Goal: Complete application form

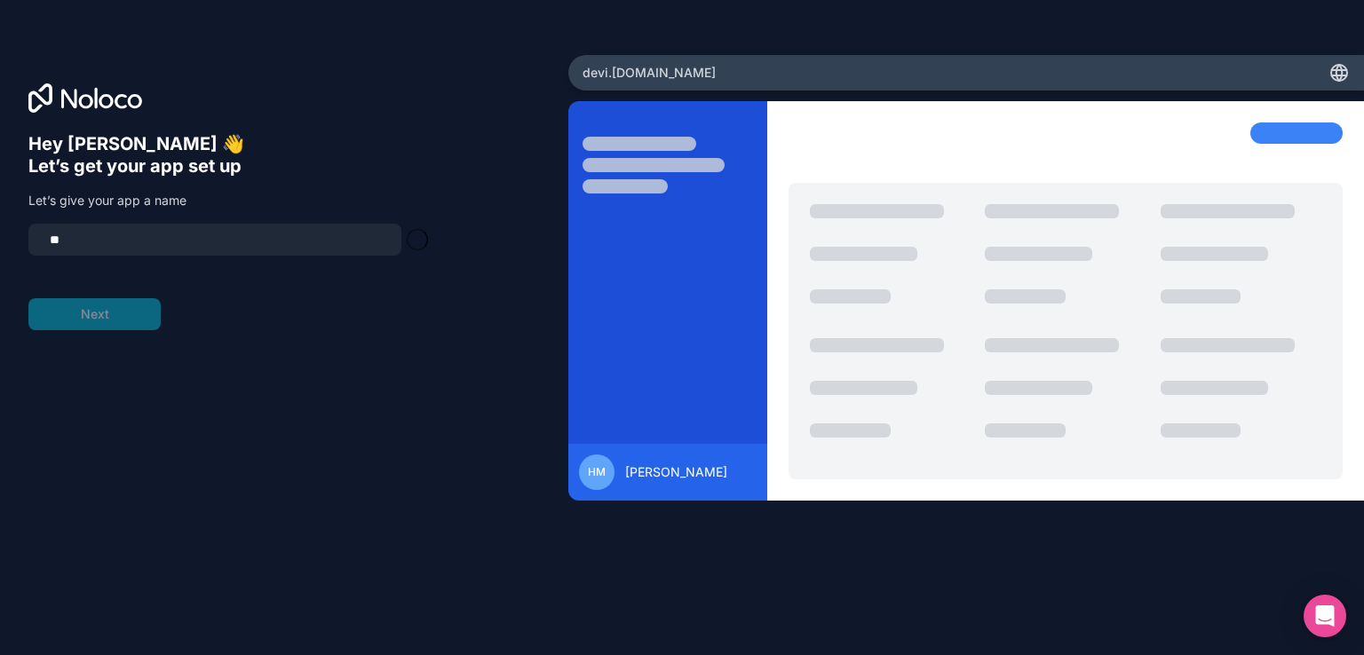
type input "*"
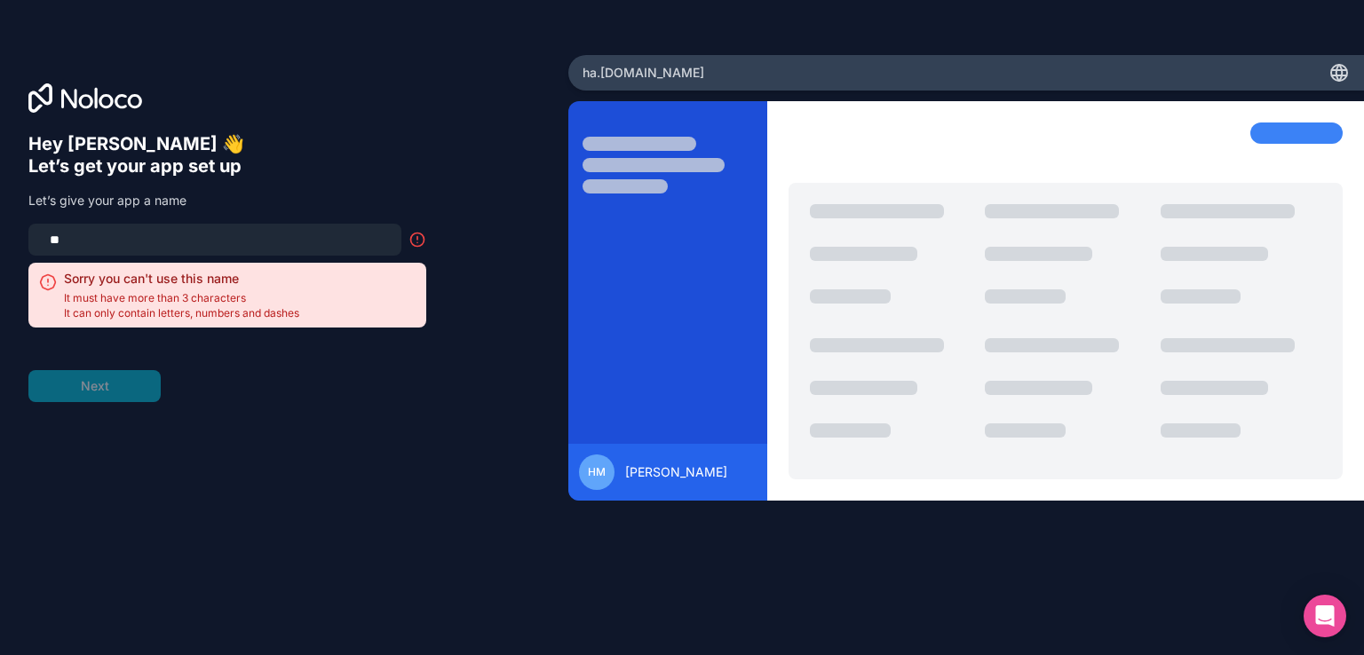
type input "*"
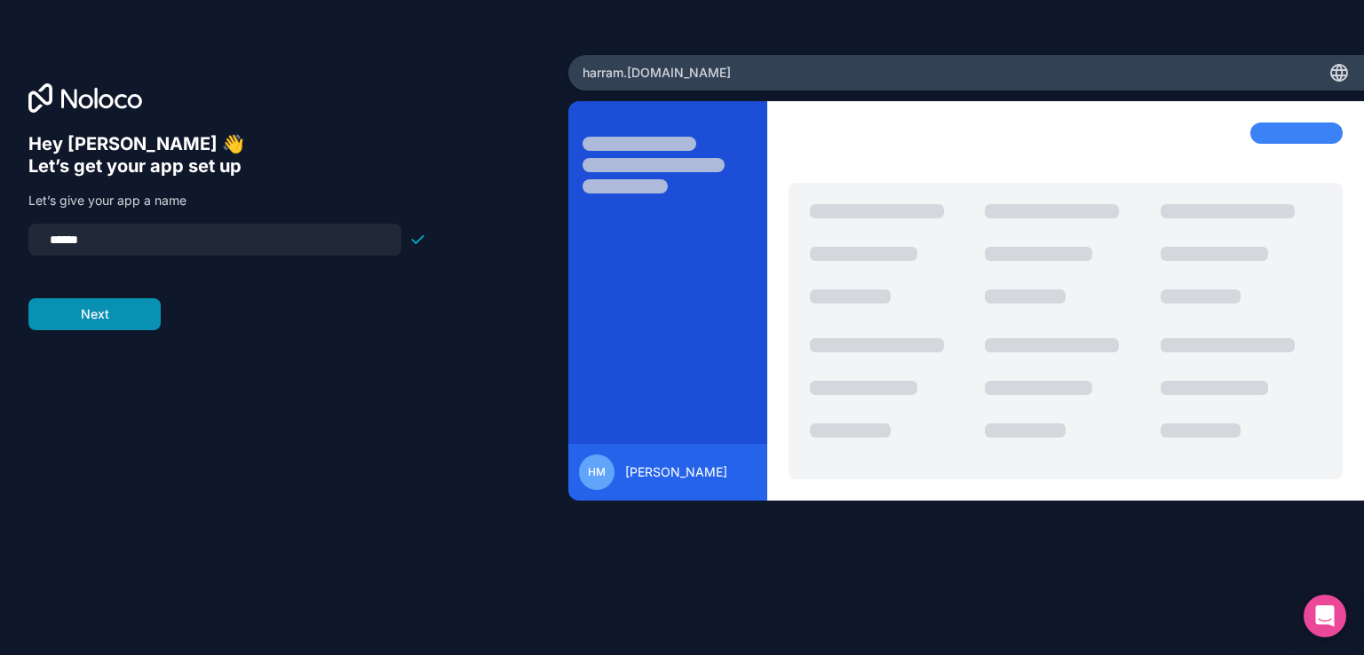
type input "******"
click at [122, 318] on button "Next" at bounding box center [94, 314] width 132 height 32
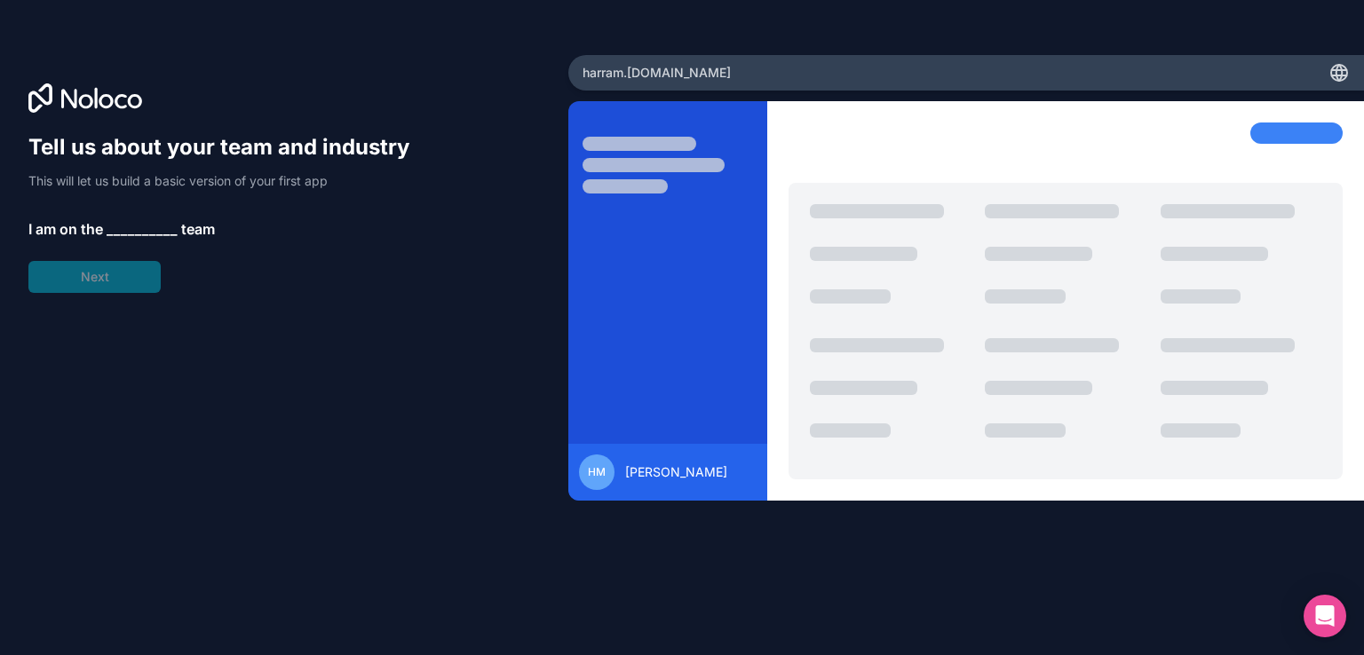
click at [138, 224] on span "__________" at bounding box center [142, 228] width 71 height 21
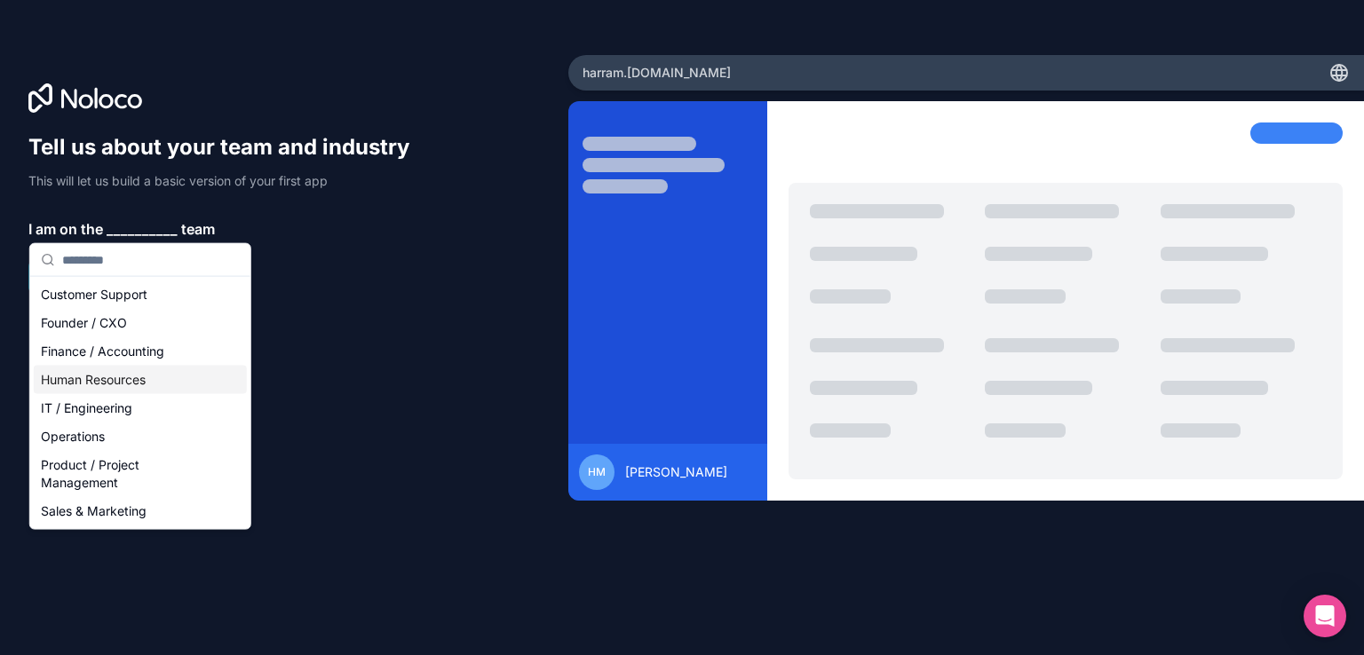
click at [124, 374] on div "Human Resources" at bounding box center [140, 380] width 213 height 28
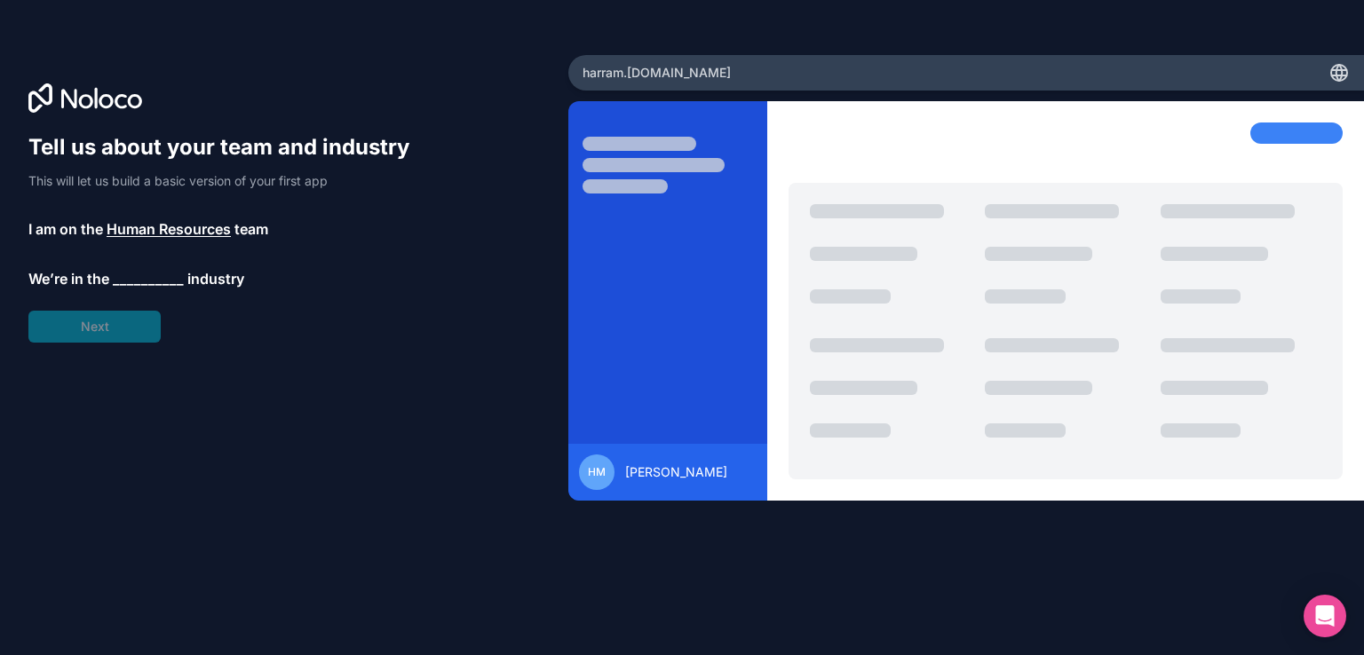
click at [167, 232] on span "Human Resources" at bounding box center [169, 228] width 124 height 21
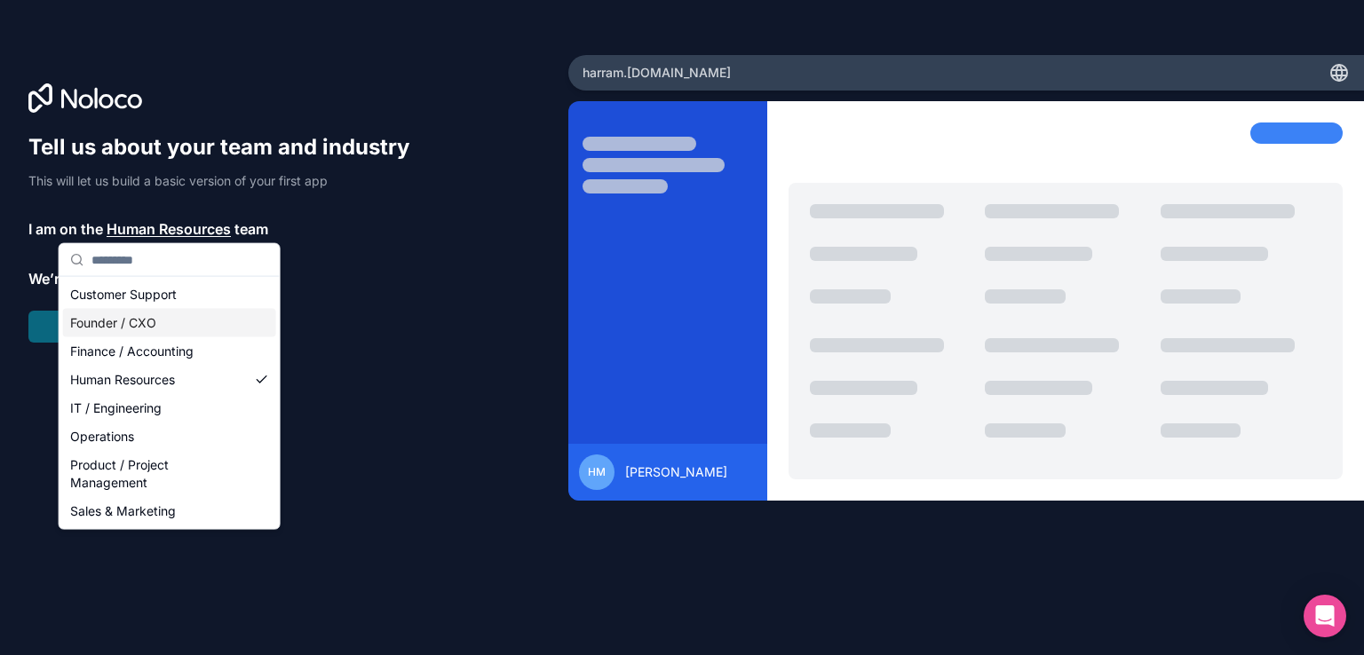
click at [141, 324] on div "Founder / CXO" at bounding box center [169, 323] width 213 height 28
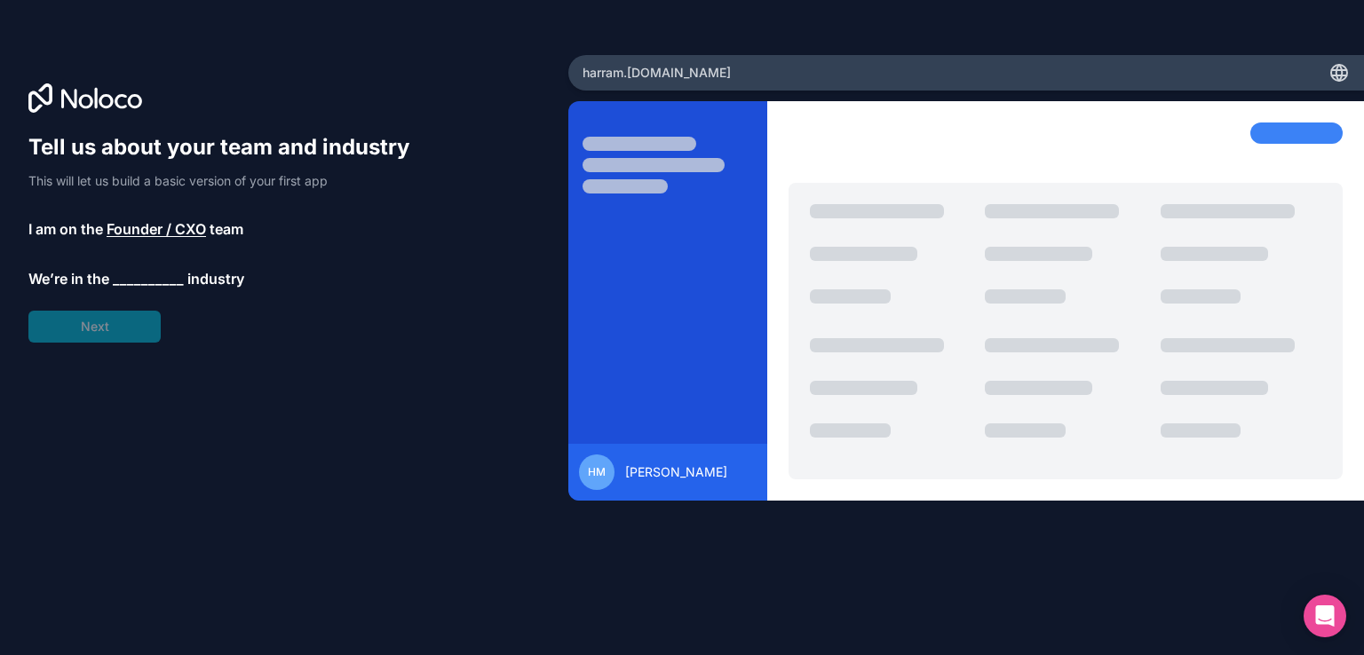
click at [149, 282] on span "__________" at bounding box center [148, 278] width 71 height 21
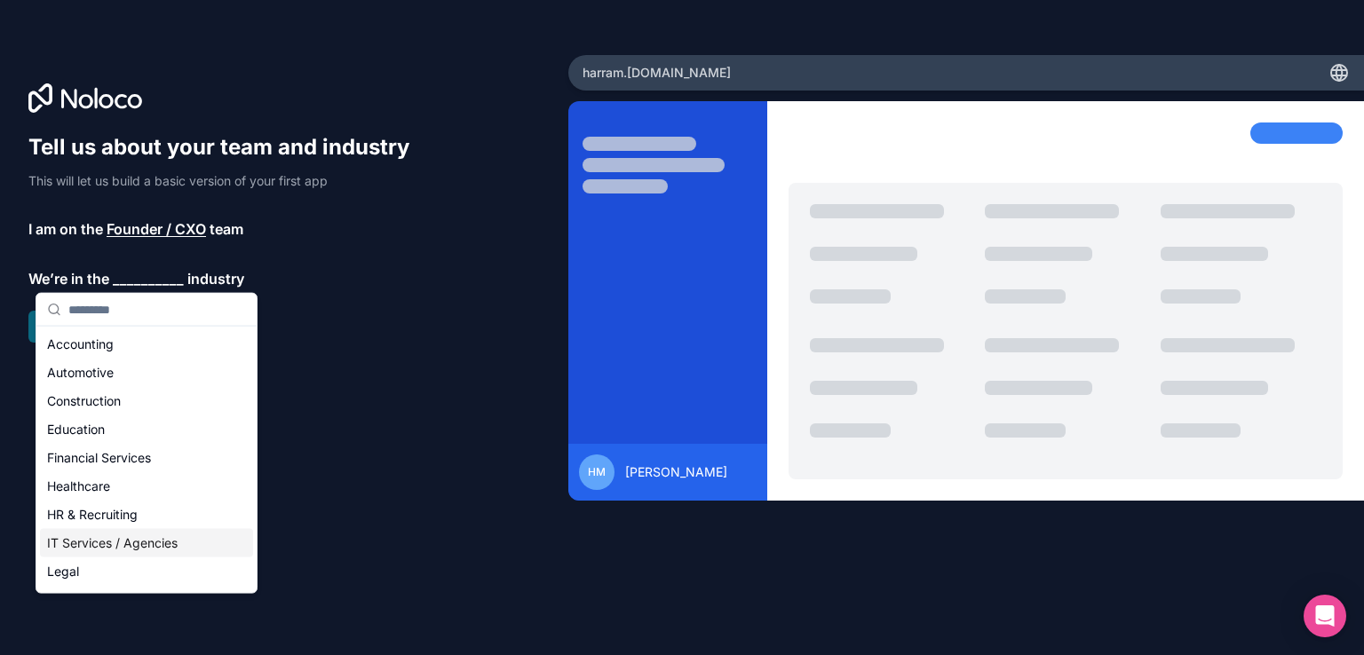
click at [124, 543] on div "IT Services / Agencies" at bounding box center [146, 543] width 213 height 28
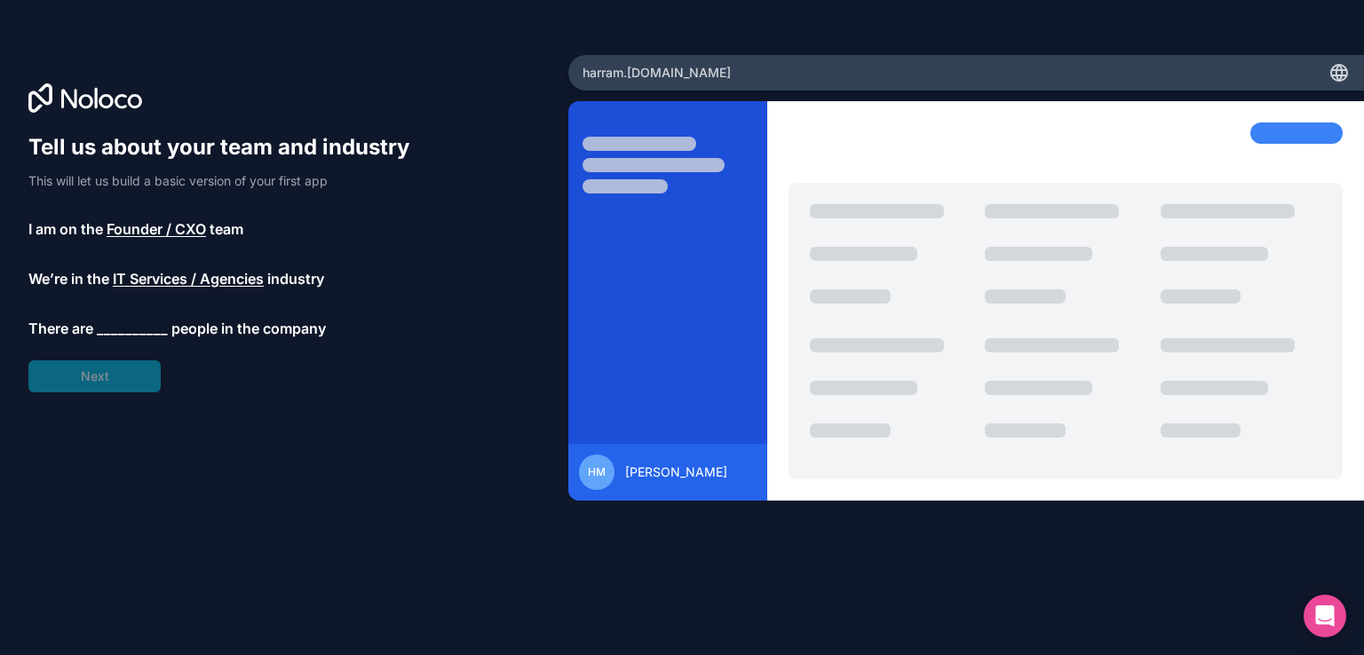
click at [119, 336] on span "__________" at bounding box center [132, 328] width 71 height 21
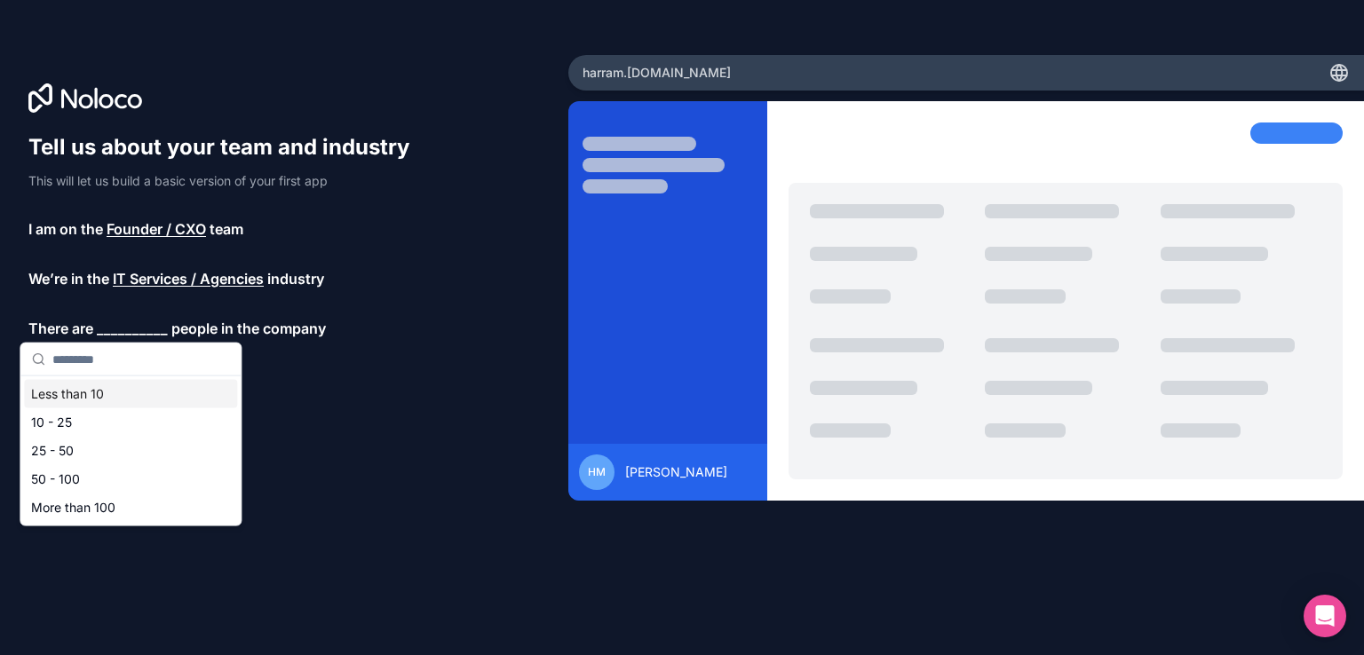
click at [103, 395] on div "Less than 10" at bounding box center [130, 394] width 213 height 28
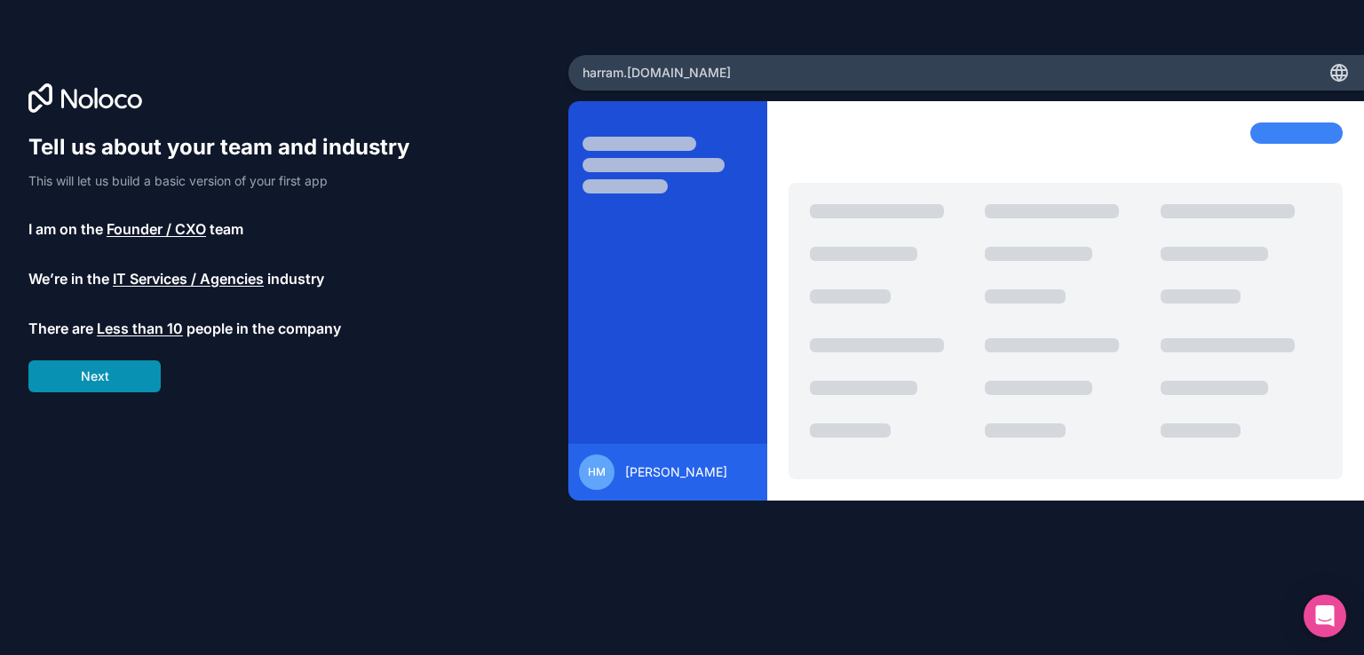
click at [114, 374] on button "Next" at bounding box center [94, 376] width 132 height 32
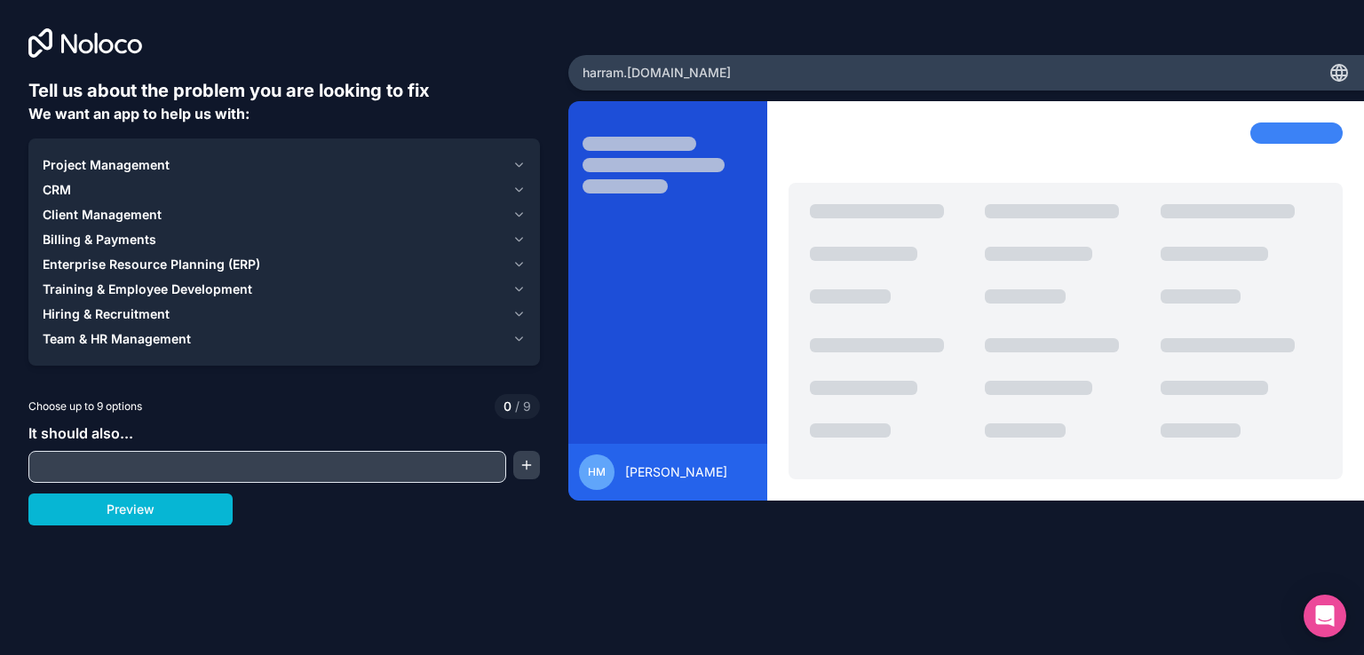
click at [80, 191] on div "CRM" at bounding box center [274, 190] width 463 height 18
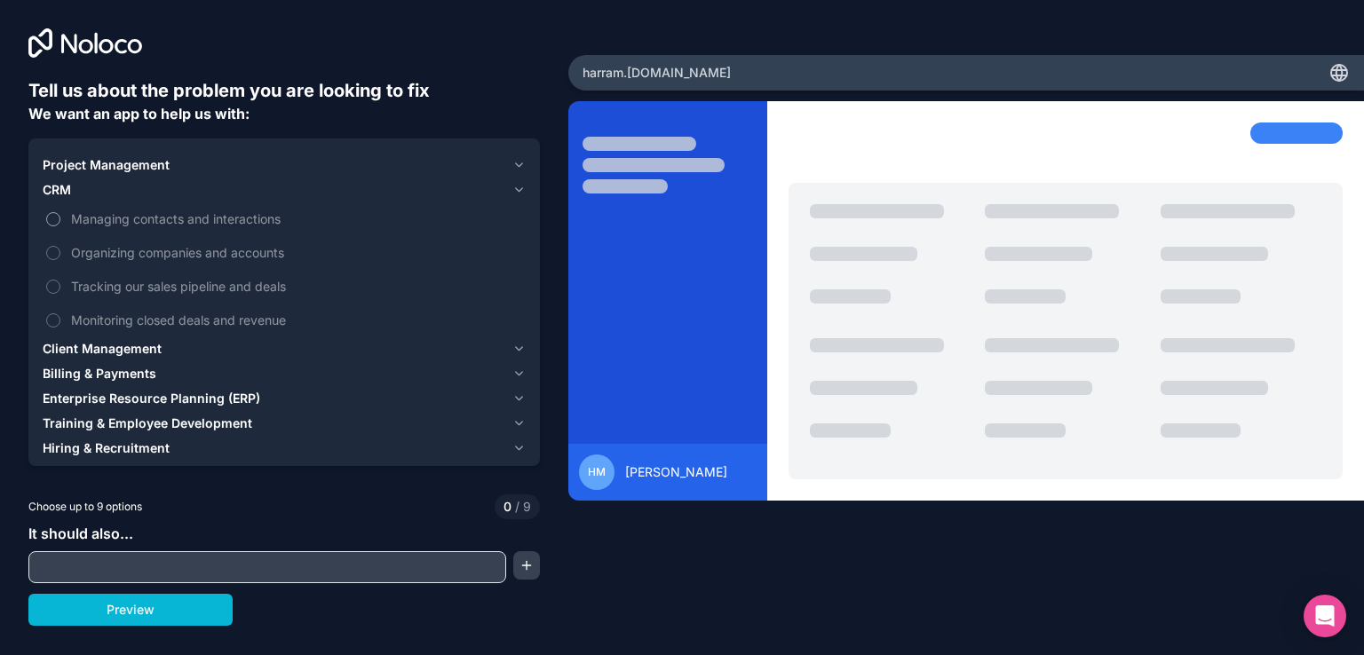
click at [55, 218] on button "Managing contacts and interactions" at bounding box center [53, 219] width 14 height 14
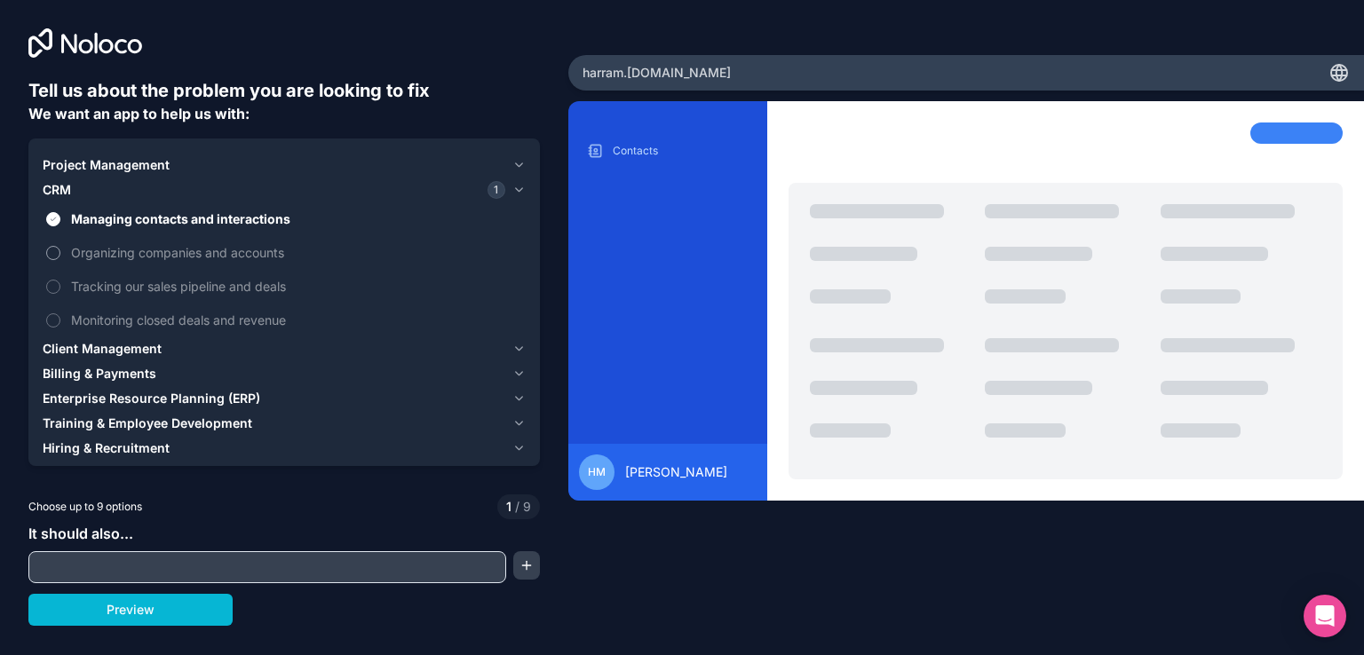
click at [51, 254] on button "Organizing companies and accounts" at bounding box center [53, 253] width 14 height 14
click at [53, 282] on button "Tracking our sales pipeline and deals" at bounding box center [53, 287] width 14 height 14
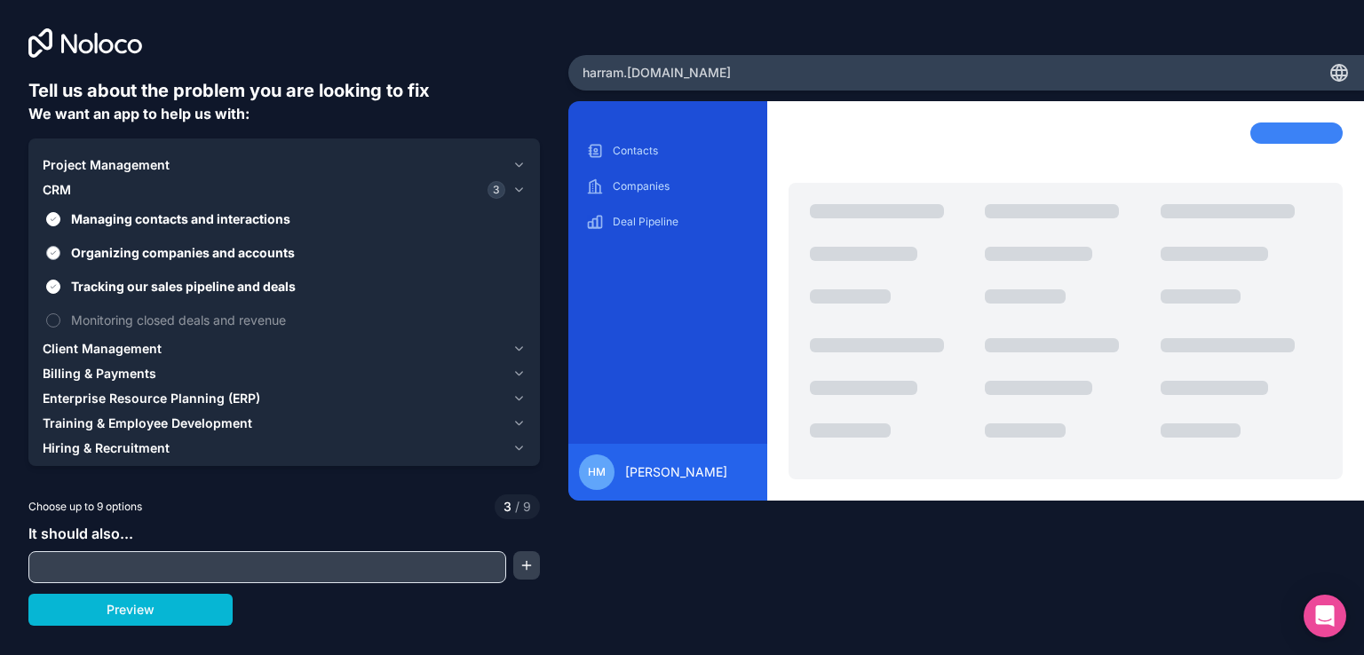
click at [54, 254] on button "Organizing companies and accounts" at bounding box center [53, 253] width 14 height 14
click at [58, 296] on label "Tracking our sales pipeline and deals" at bounding box center [284, 286] width 483 height 33
click at [58, 294] on button "Tracking our sales pipeline and deals" at bounding box center [53, 287] width 14 height 14
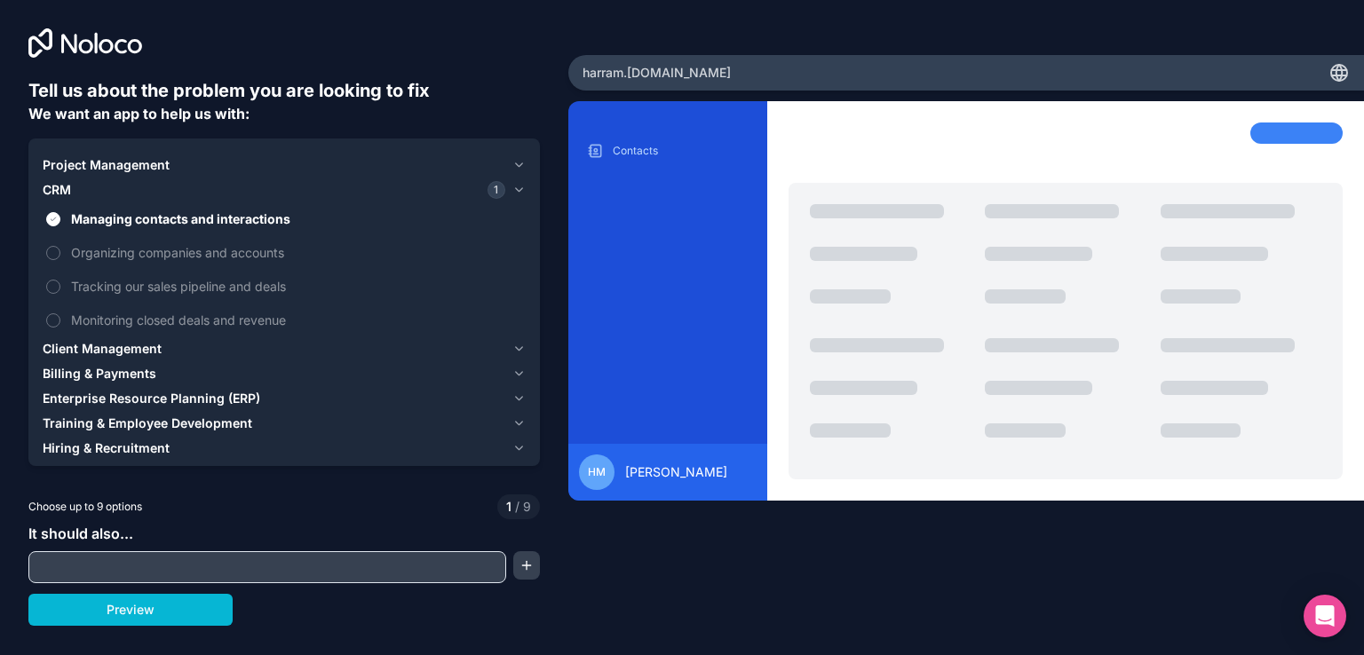
click at [114, 569] on input "text" at bounding box center [267, 567] width 469 height 25
click at [142, 611] on button "Preview" at bounding box center [130, 610] width 204 height 32
click at [53, 322] on button "Monitoring closed deals and revenue" at bounding box center [53, 320] width 14 height 14
click at [50, 324] on button "Monitoring closed deals and revenue" at bounding box center [53, 320] width 14 height 14
click at [51, 252] on button "Organizing companies and accounts" at bounding box center [53, 253] width 14 height 14
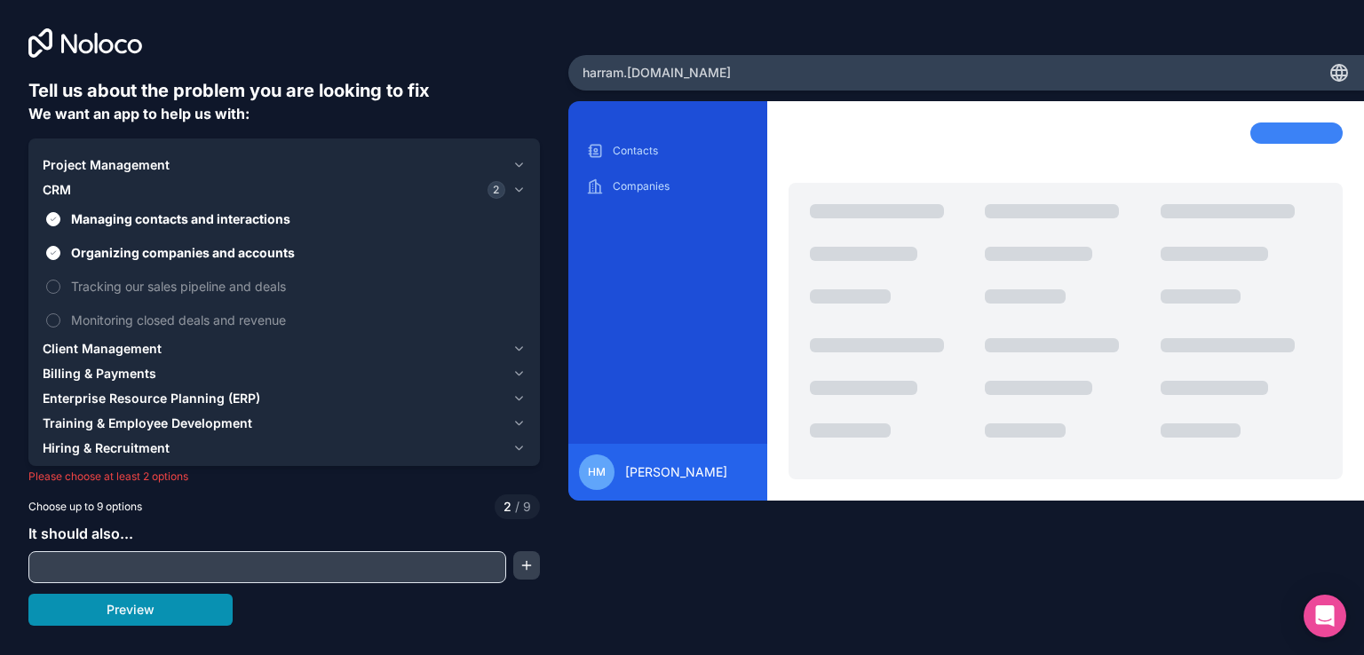
click at [117, 620] on button "Preview" at bounding box center [130, 610] width 204 height 32
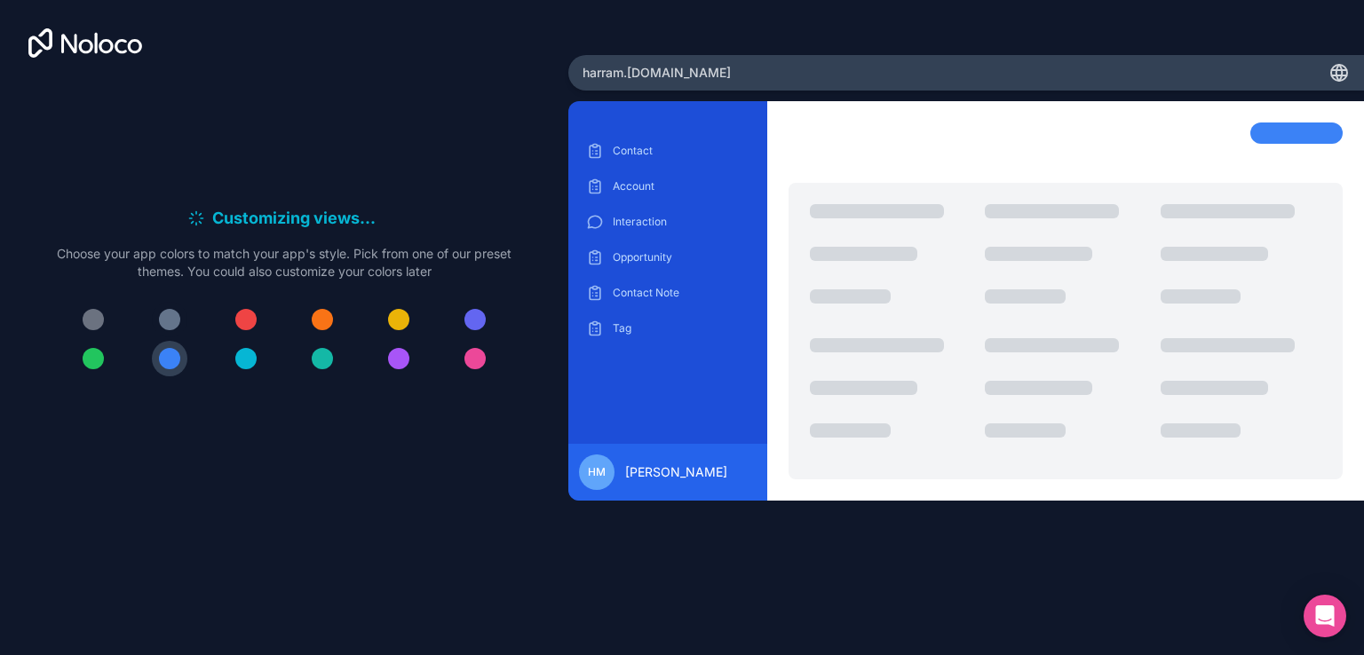
click at [173, 316] on div at bounding box center [169, 319] width 21 height 21
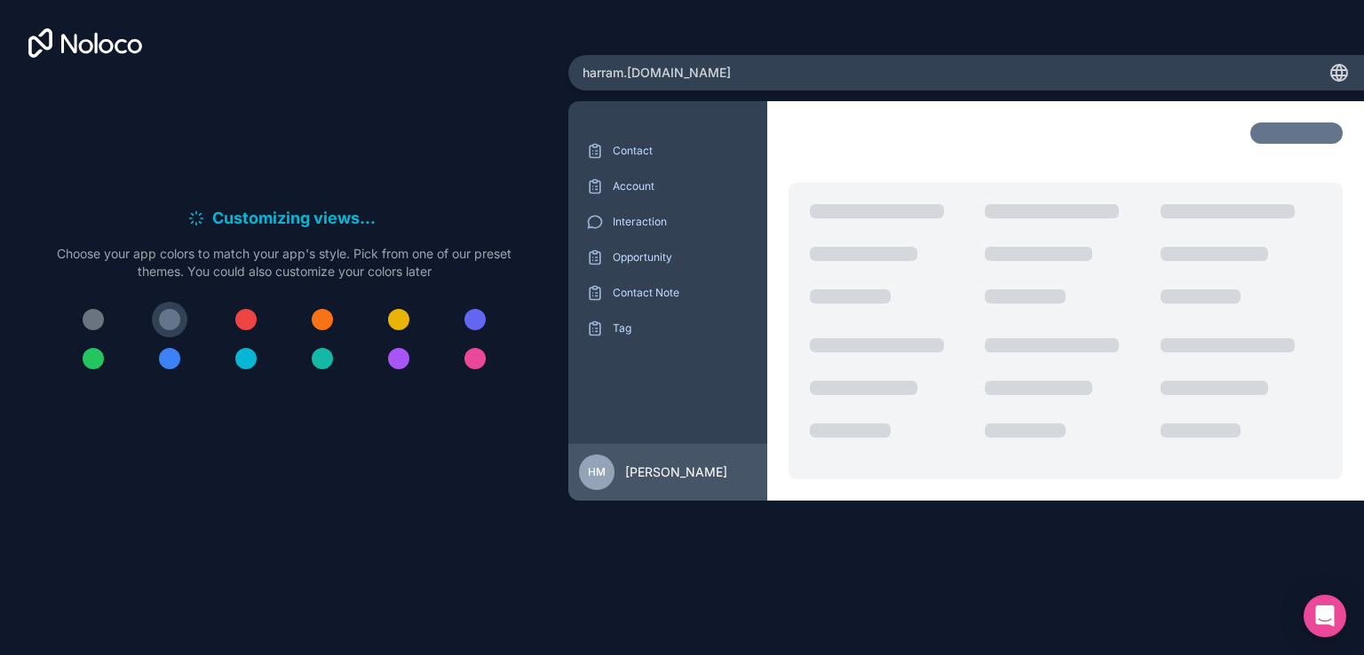
click at [319, 363] on div at bounding box center [322, 358] width 21 height 21
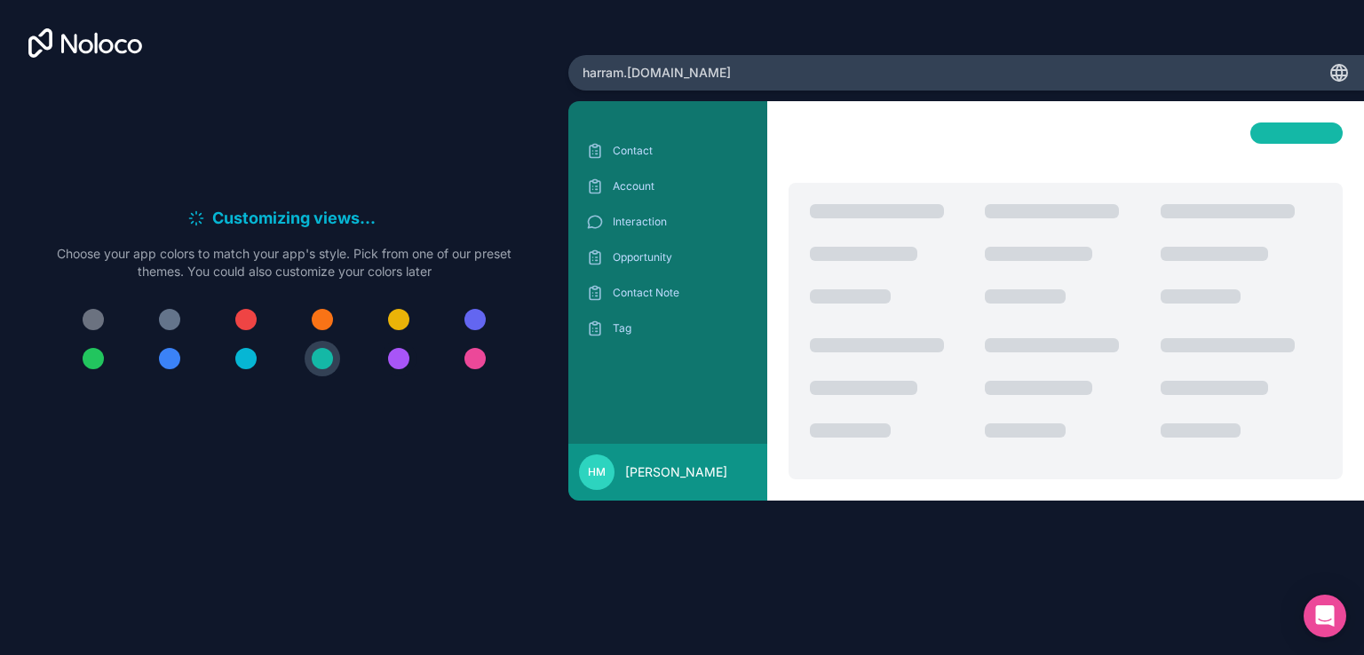
click at [394, 361] on div at bounding box center [398, 358] width 21 height 21
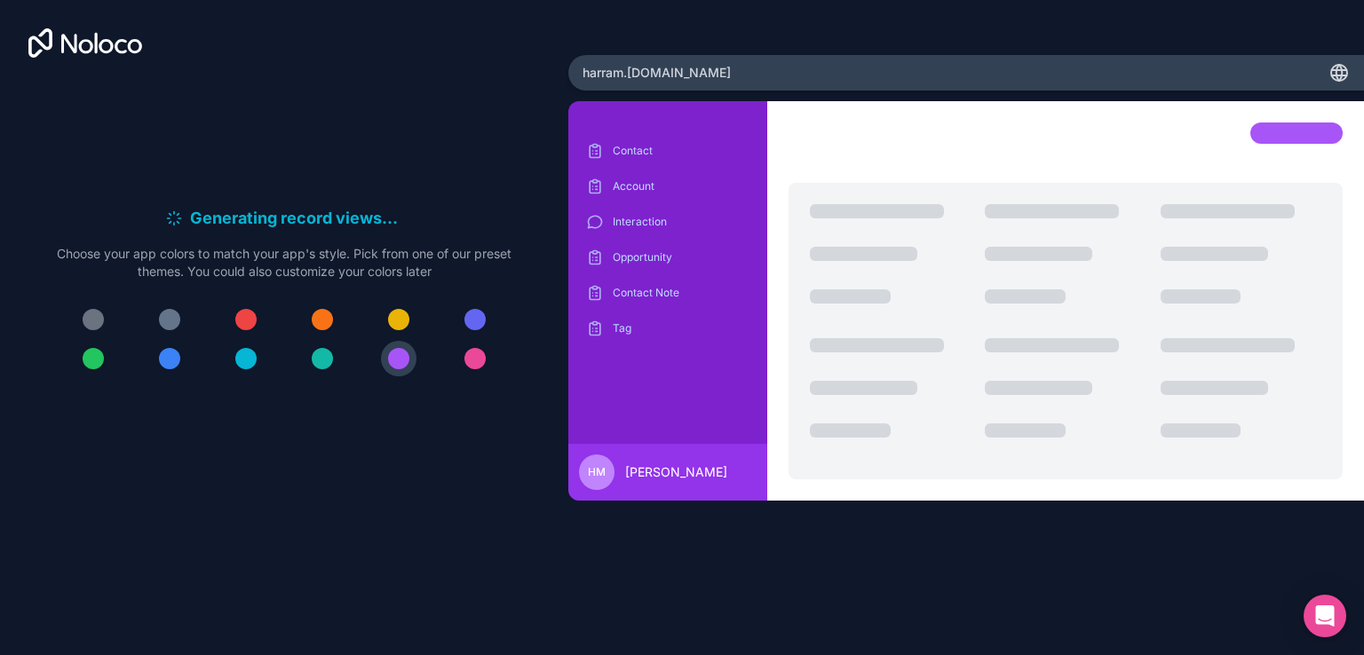
click at [479, 319] on div at bounding box center [474, 319] width 21 height 21
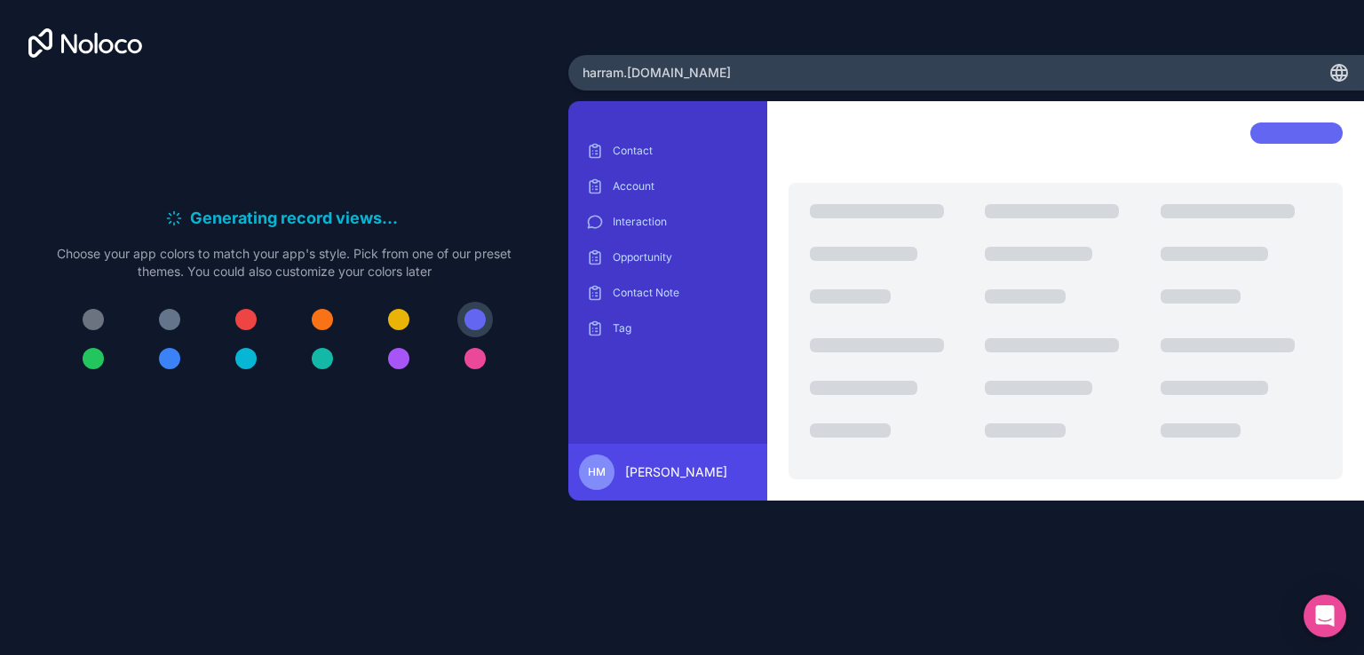
click at [471, 360] on div at bounding box center [474, 358] width 21 height 21
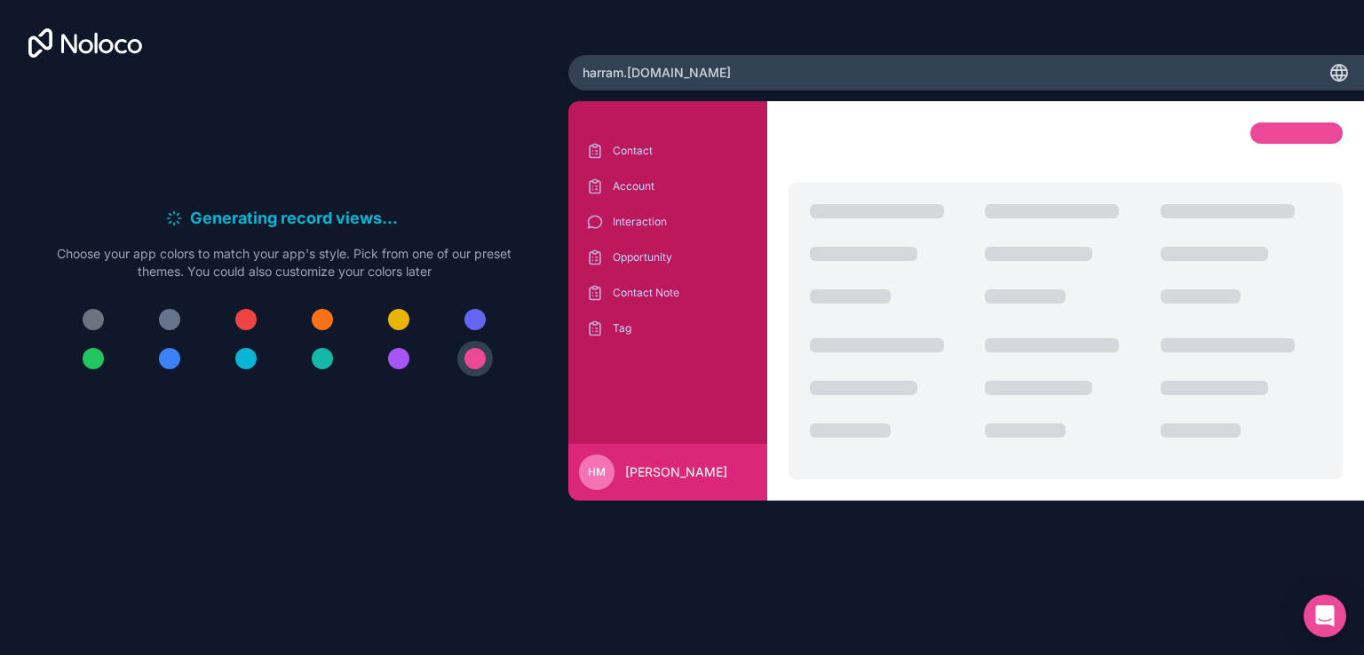
click at [401, 325] on div at bounding box center [398, 319] width 21 height 21
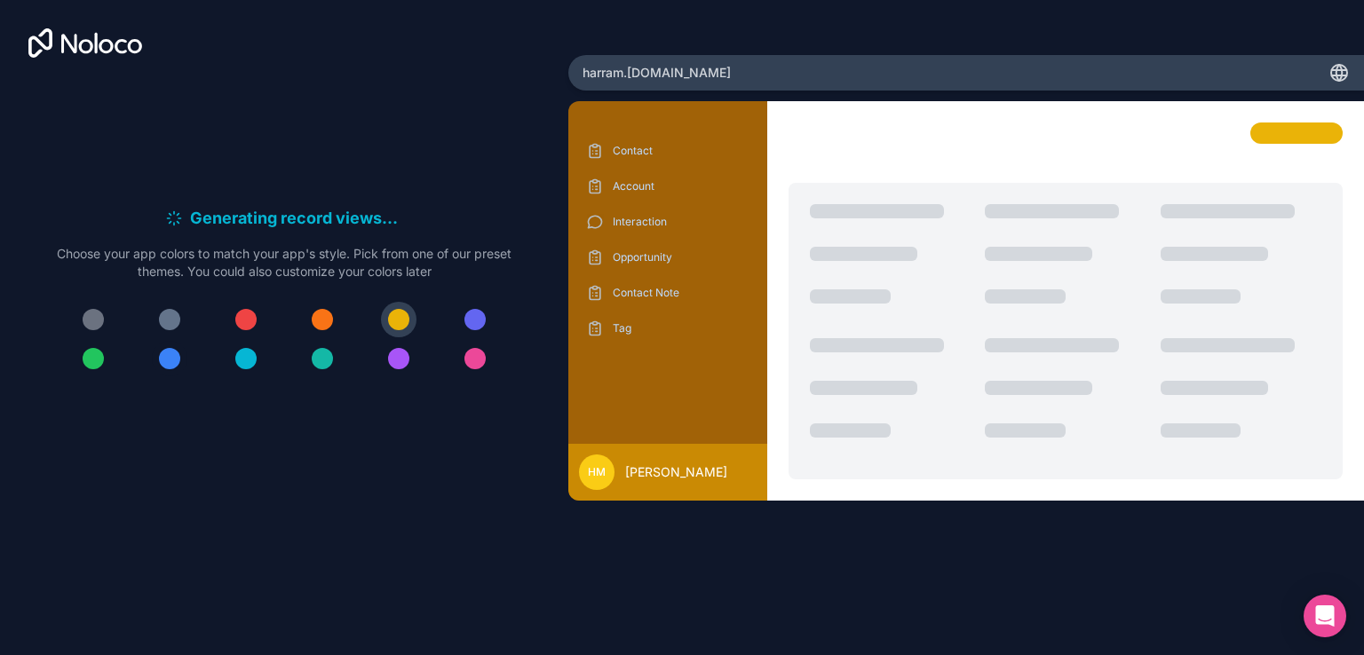
click at [170, 359] on div at bounding box center [169, 358] width 21 height 21
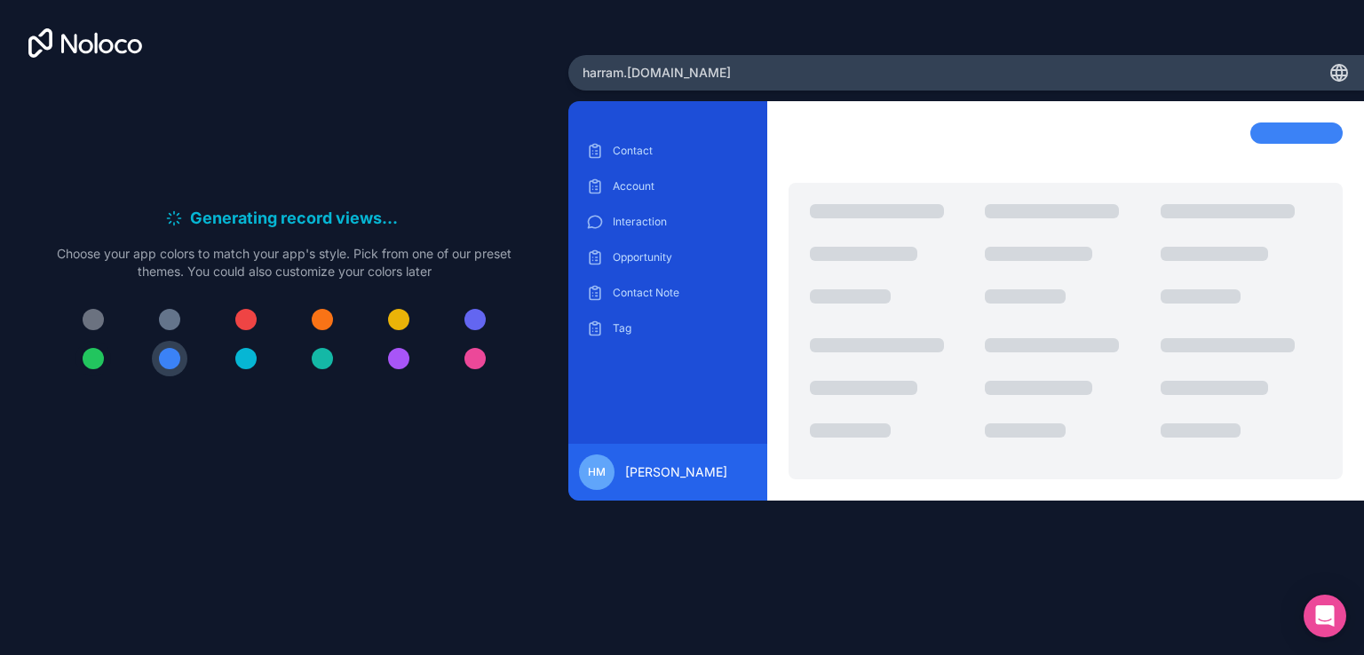
click at [86, 361] on div at bounding box center [93, 358] width 21 height 21
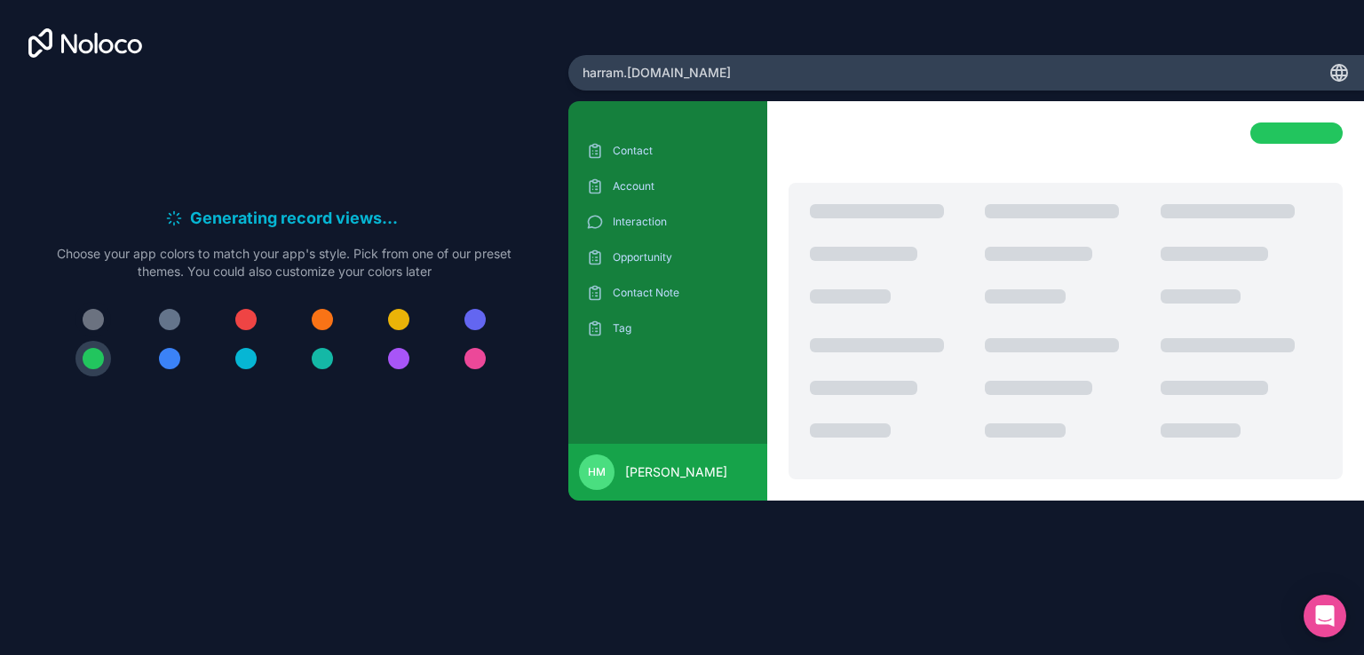
click at [85, 313] on div at bounding box center [93, 319] width 21 height 21
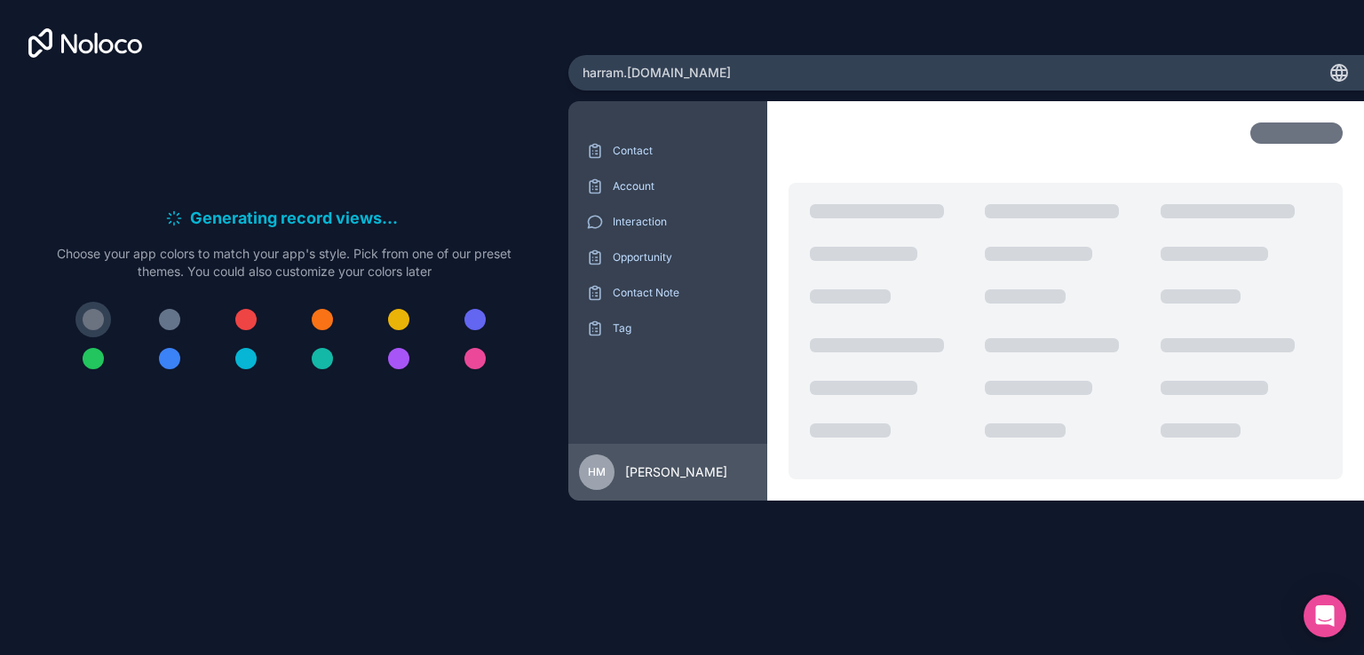
click at [174, 322] on div at bounding box center [169, 319] width 21 height 21
click at [330, 324] on div at bounding box center [322, 319] width 21 height 21
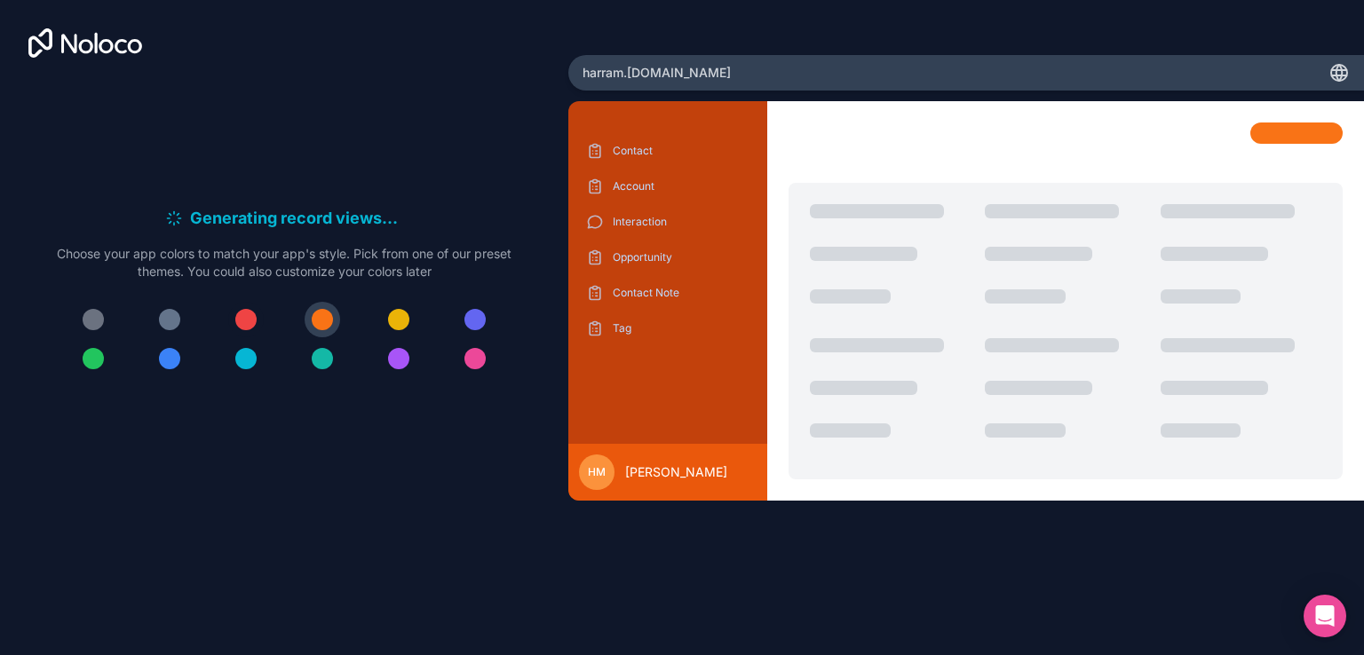
click at [249, 319] on div at bounding box center [245, 319] width 21 height 21
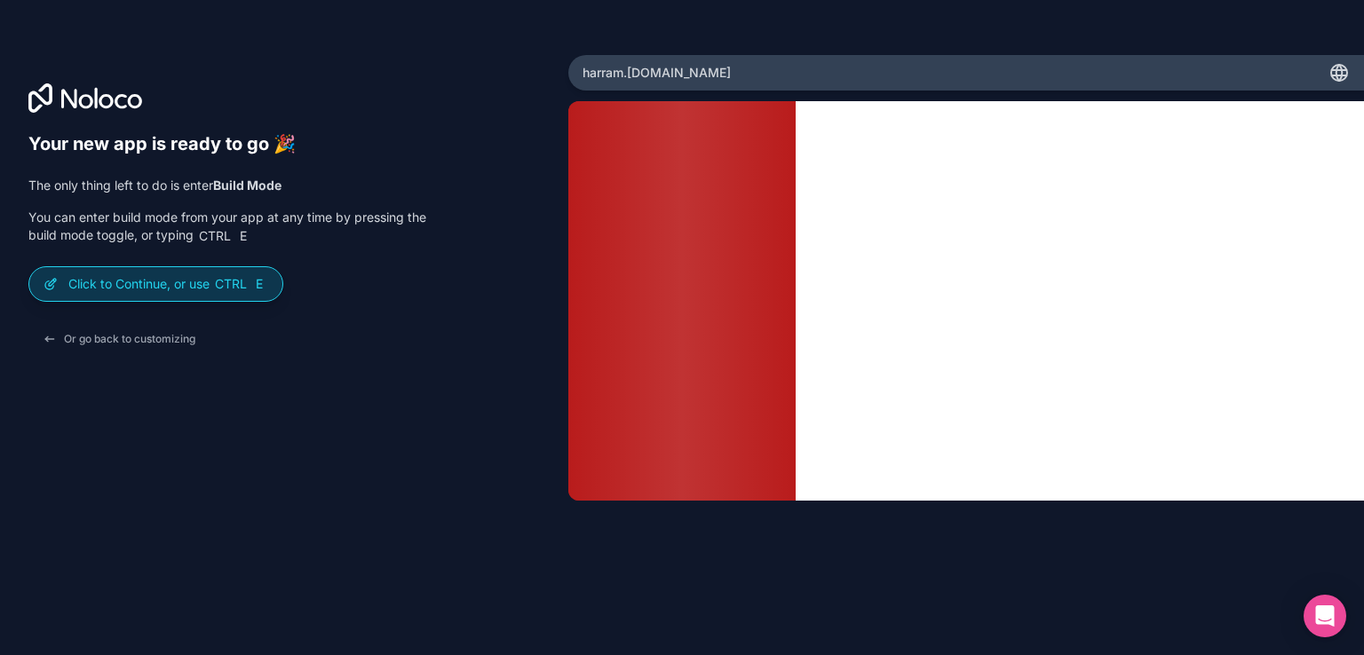
click at [160, 278] on p "Click to Continue, or use Ctrl E" at bounding box center [168, 284] width 200 height 18
